Goal: Find specific page/section

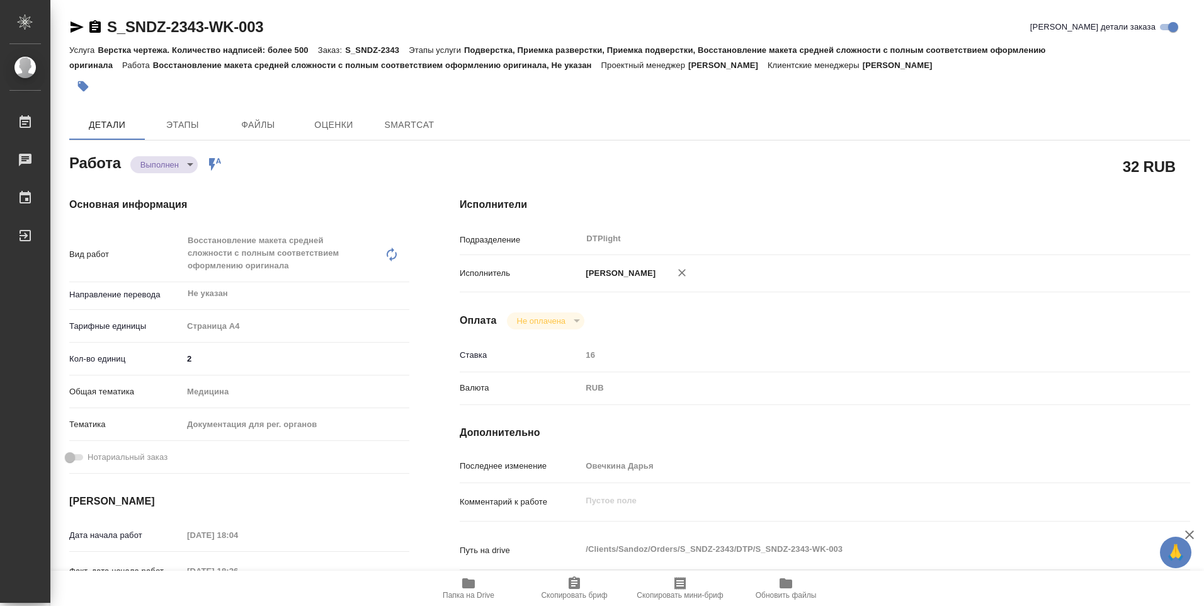
type textarea "x"
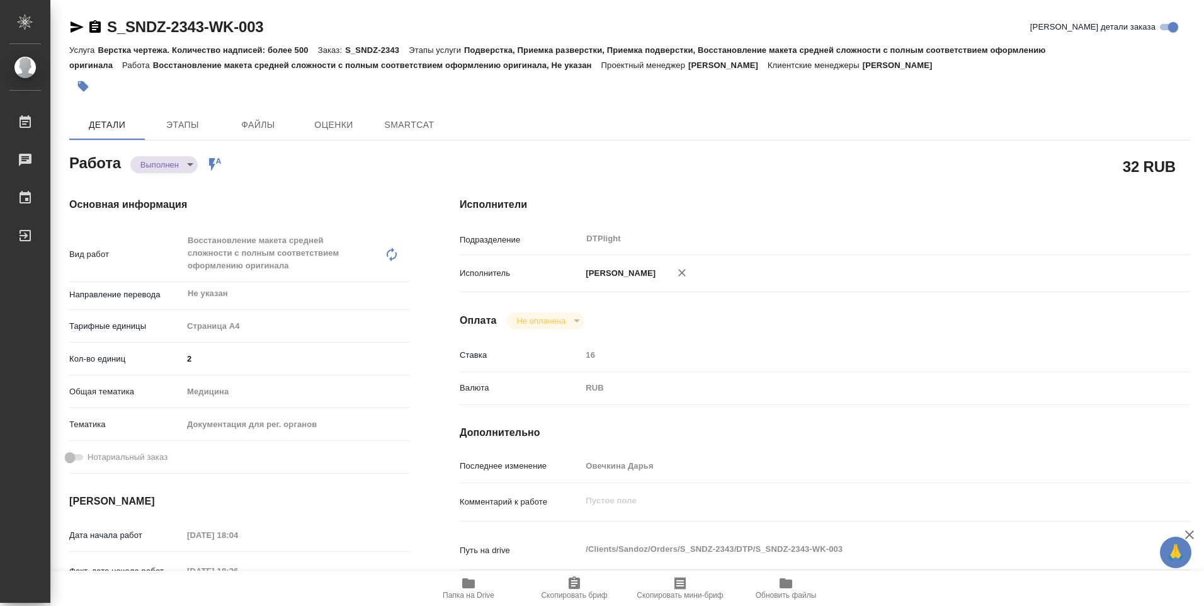
type textarea "x"
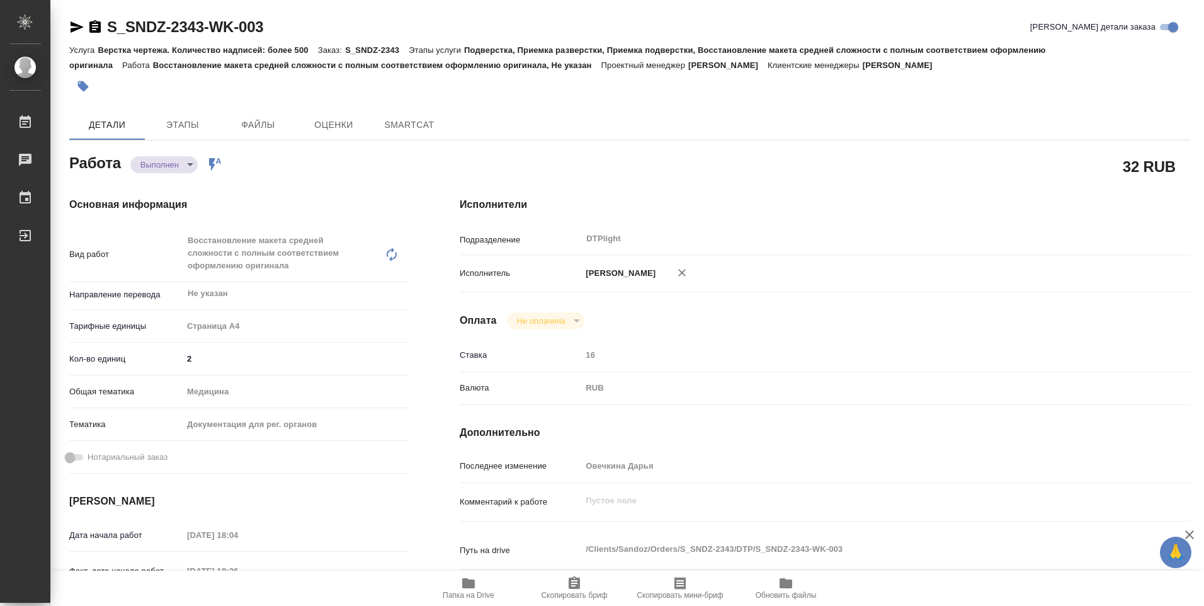
type textarea "x"
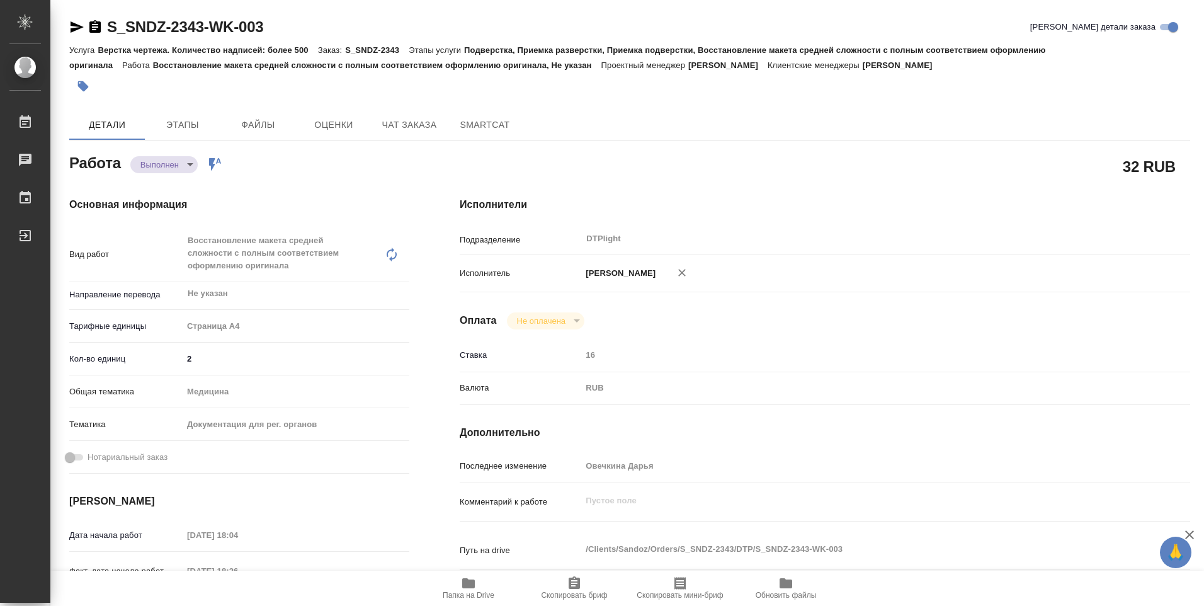
type textarea "x"
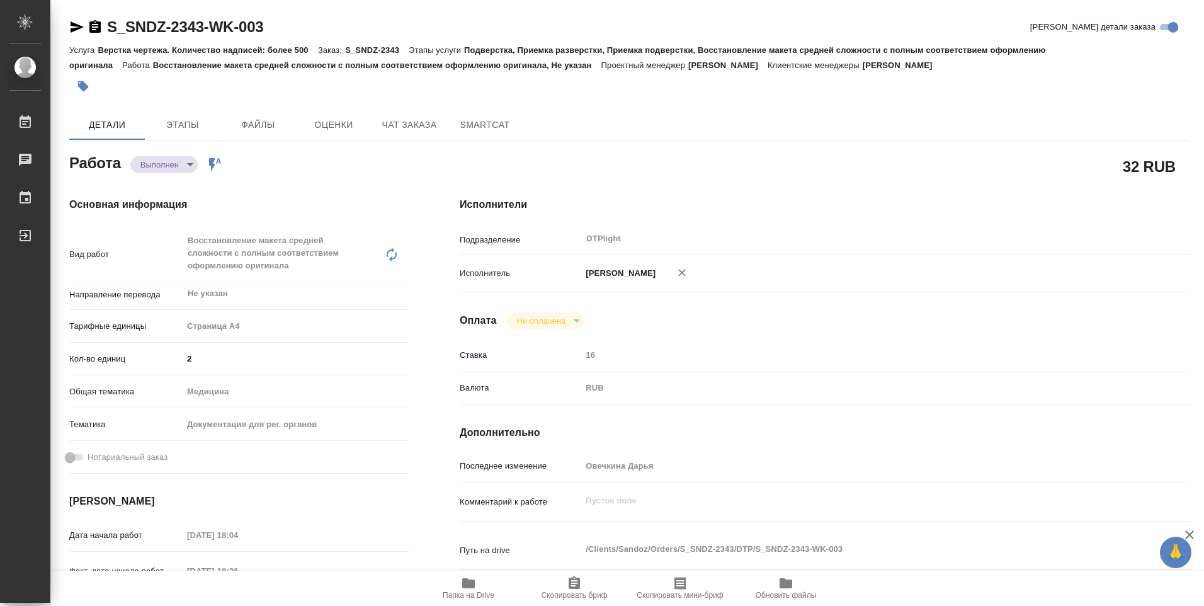
type textarea "x"
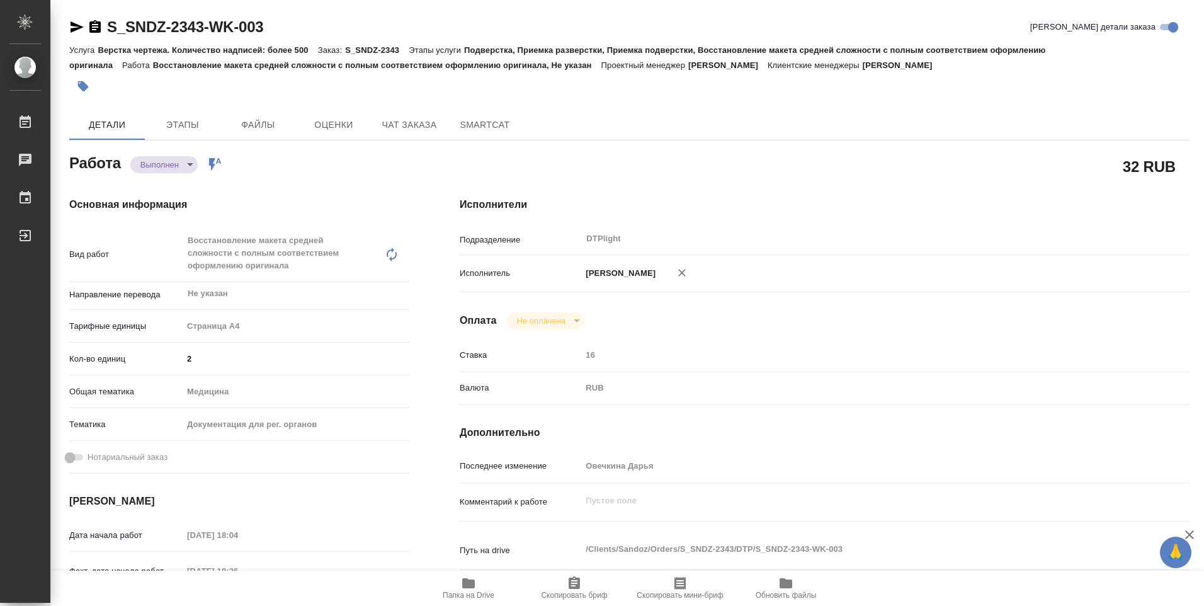
type textarea "x"
